Goal: Navigation & Orientation: Find specific page/section

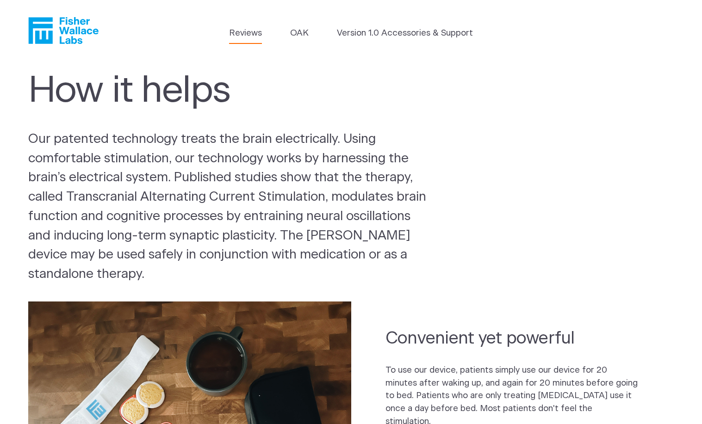
click at [253, 34] on link "Reviews" at bounding box center [245, 33] width 33 height 13
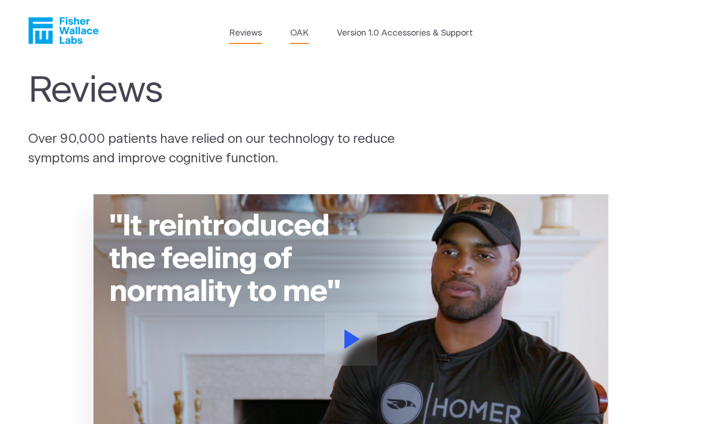
click at [302, 31] on link "OAK" at bounding box center [299, 33] width 19 height 13
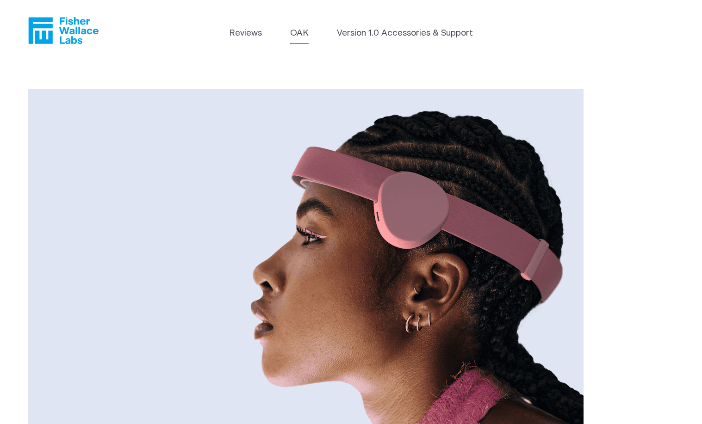
drag, startPoint x: 705, startPoint y: 75, endPoint x: 652, endPoint y: 57, distance: 56.2
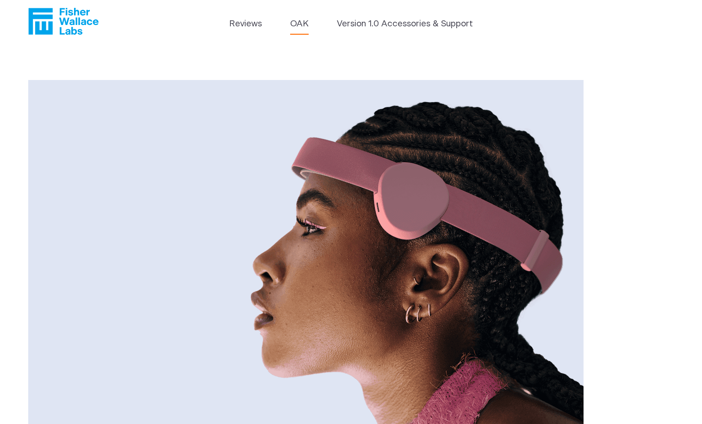
scroll to position [483, 0]
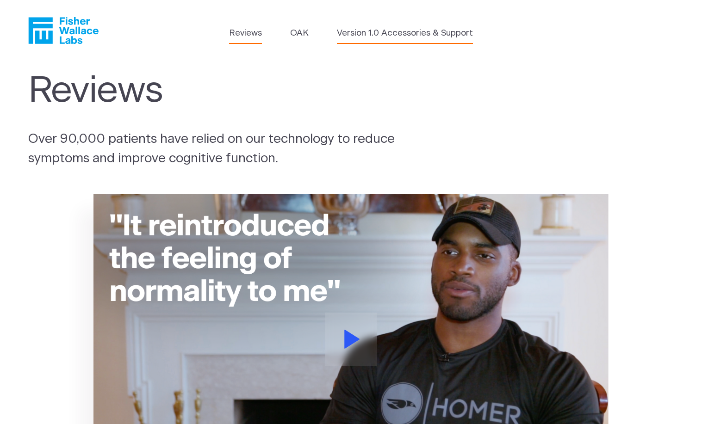
click at [389, 34] on link "Version 1.0 Accessories & Support" at bounding box center [405, 33] width 136 height 13
